Goal: Task Accomplishment & Management: Use online tool/utility

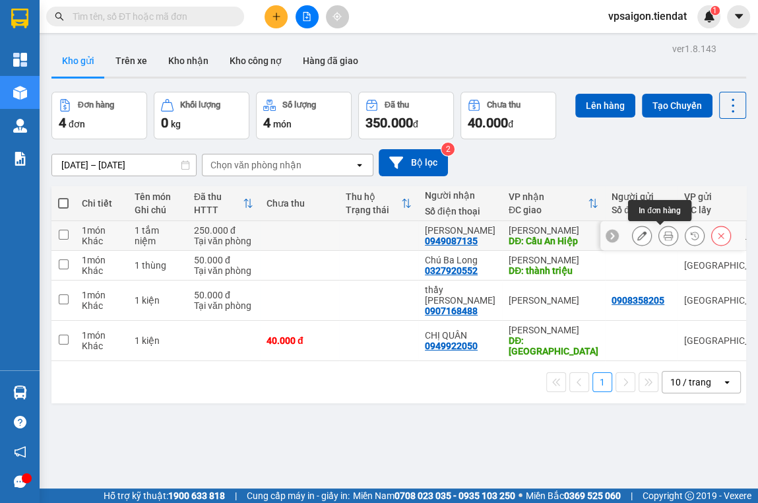
click at [664, 236] on icon at bounding box center [668, 235] width 9 height 9
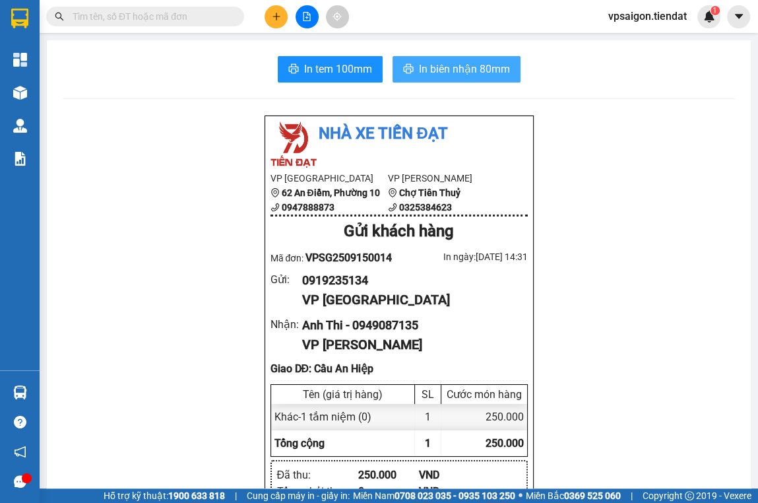
click at [442, 70] on span "In biên nhận 80mm" at bounding box center [464, 69] width 91 height 16
